Goal: Check status

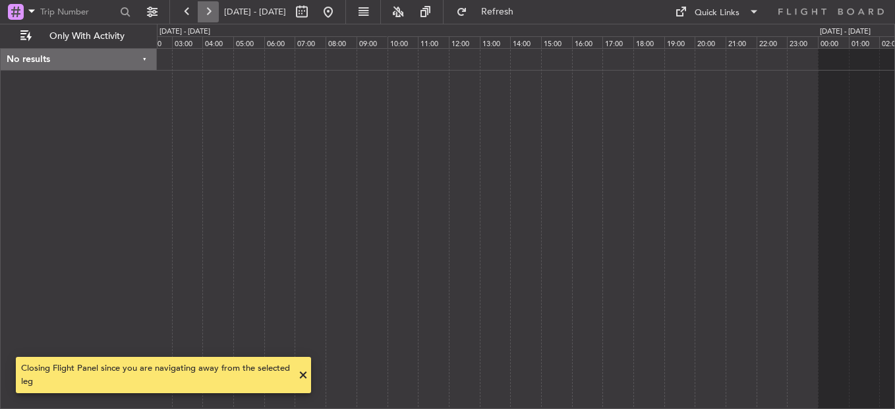
click at [210, 13] on button at bounding box center [208, 11] width 21 height 21
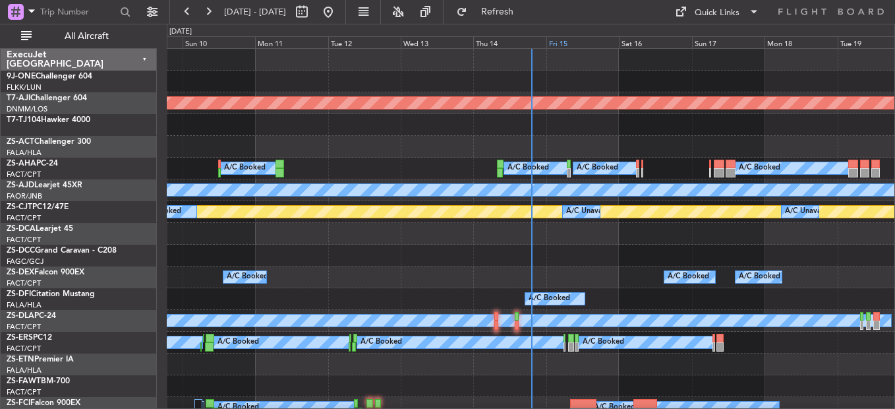
click at [561, 43] on div "Fri 15" at bounding box center [582, 42] width 72 height 12
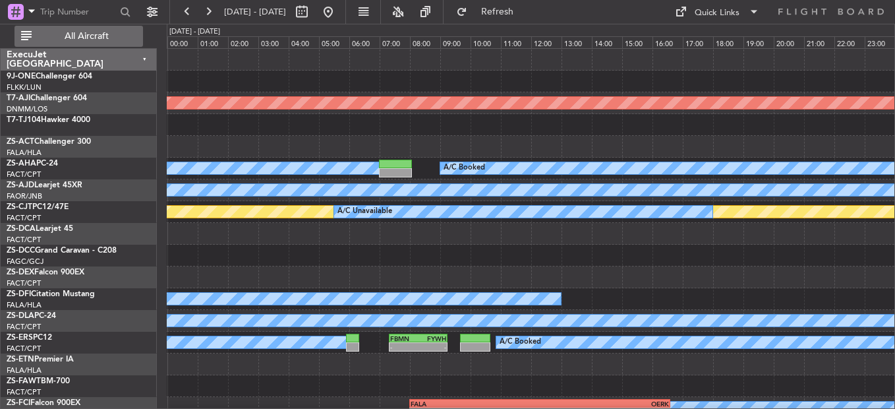
click at [105, 38] on span "All Aircraft" at bounding box center [86, 36] width 105 height 9
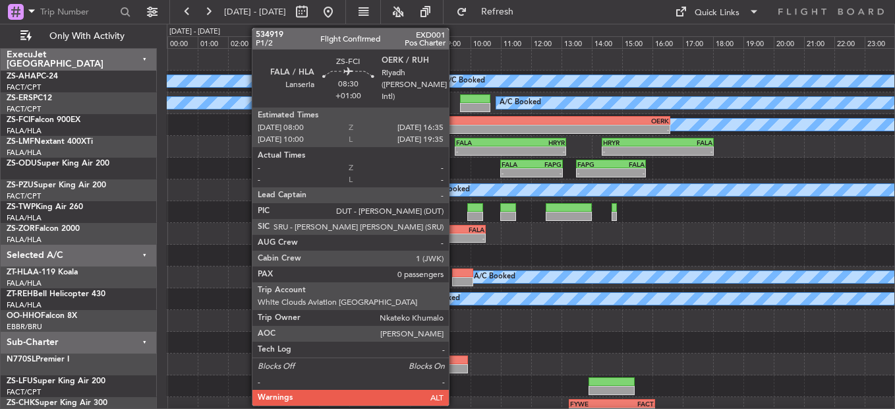
click at [455, 124] on div "FALA 08:00 Z OERK 16:35 Z" at bounding box center [539, 120] width 261 height 9
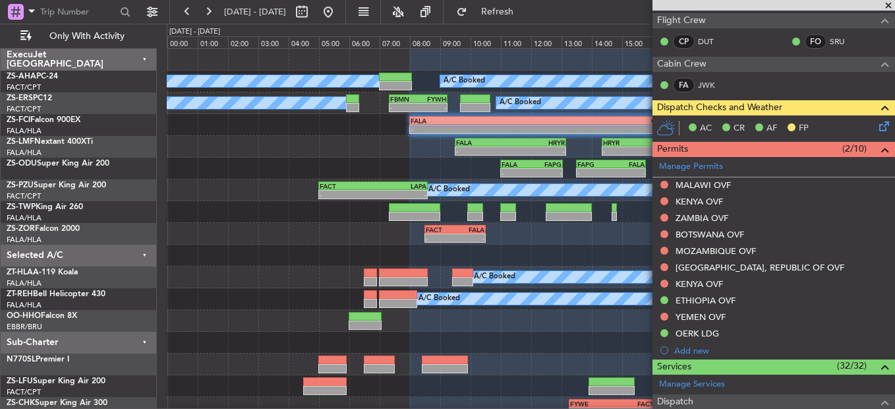
scroll to position [132, 0]
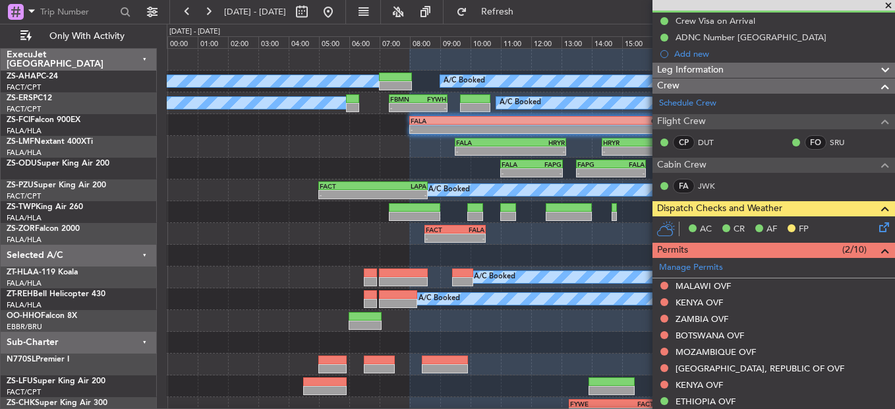
click at [876, 224] on icon at bounding box center [881, 224] width 11 height 11
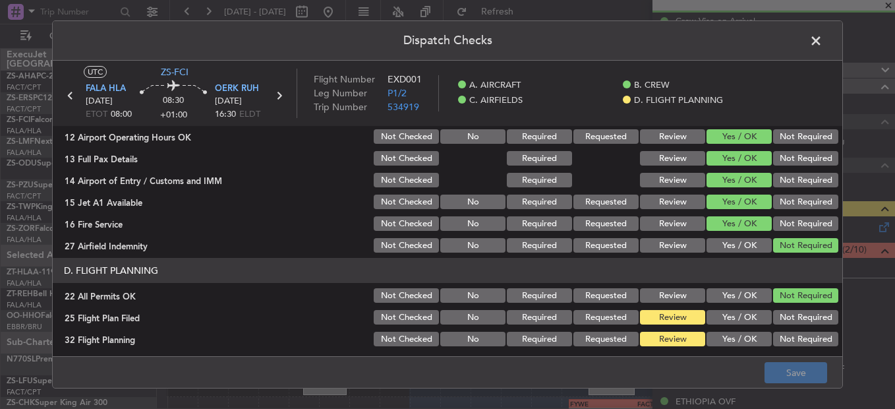
scroll to position [370, 0]
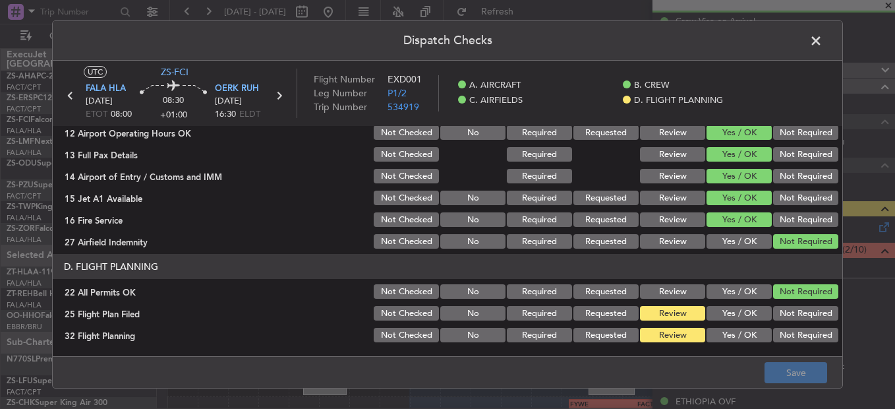
drag, startPoint x: 733, startPoint y: 313, endPoint x: 731, endPoint y: 337, distance: 23.9
click at [733, 314] on button "Yes / OK" at bounding box center [738, 313] width 65 height 14
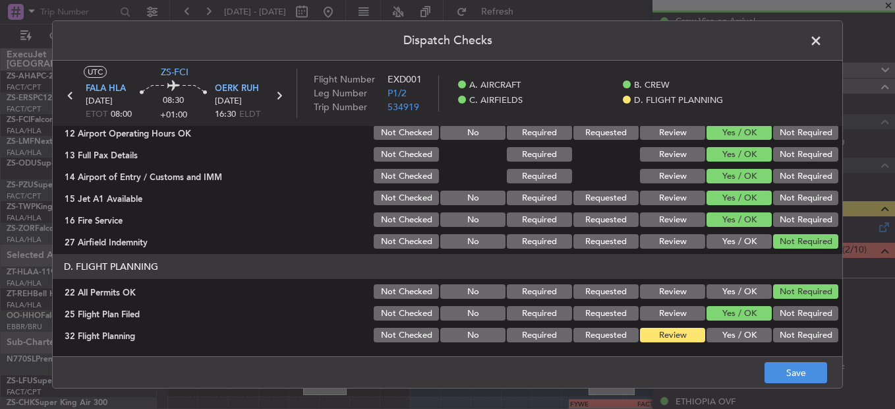
click at [731, 337] on button "Yes / OK" at bounding box center [738, 335] width 65 height 14
click at [769, 378] on button "Save" at bounding box center [795, 372] width 63 height 21
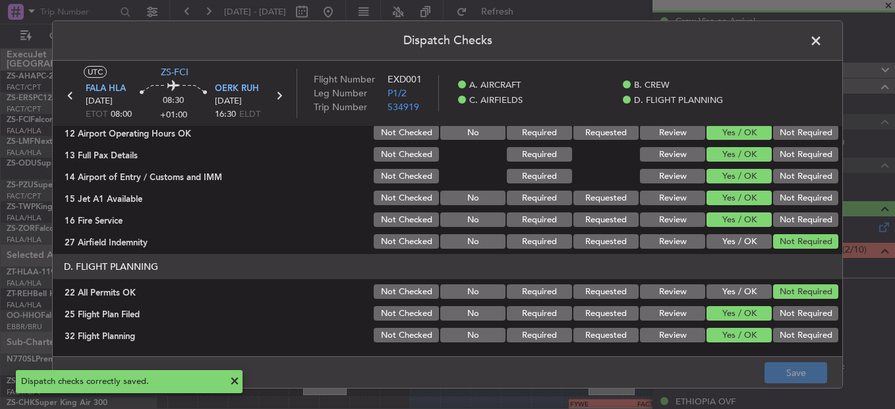
click at [822, 46] on span at bounding box center [822, 44] width 0 height 26
